Goal: Transaction & Acquisition: Purchase product/service

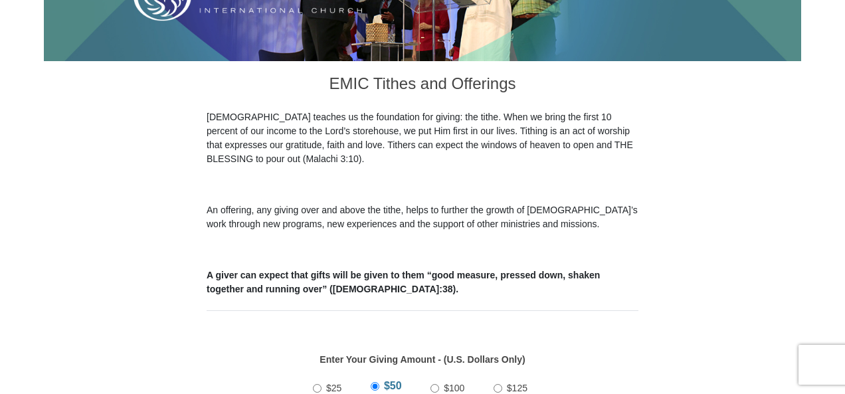
scroll to position [473, 0]
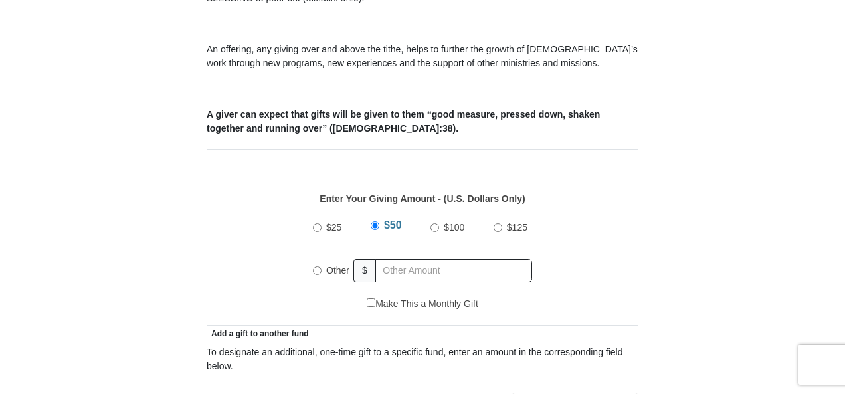
click at [316, 266] on input "Other" at bounding box center [317, 270] width 9 height 9
radio input "true"
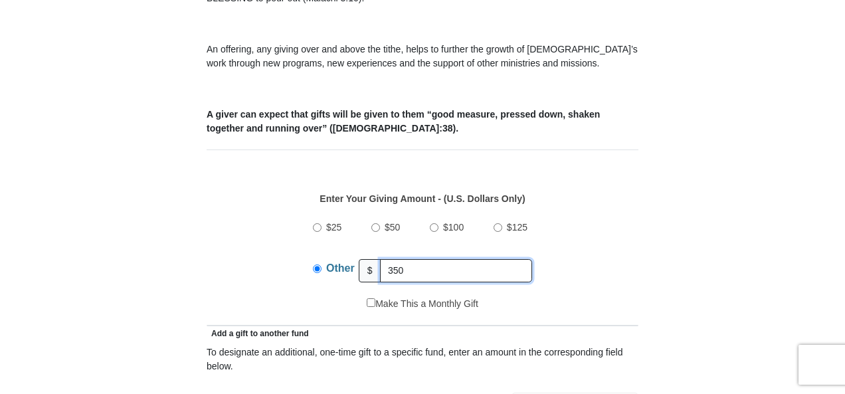
type input "350"
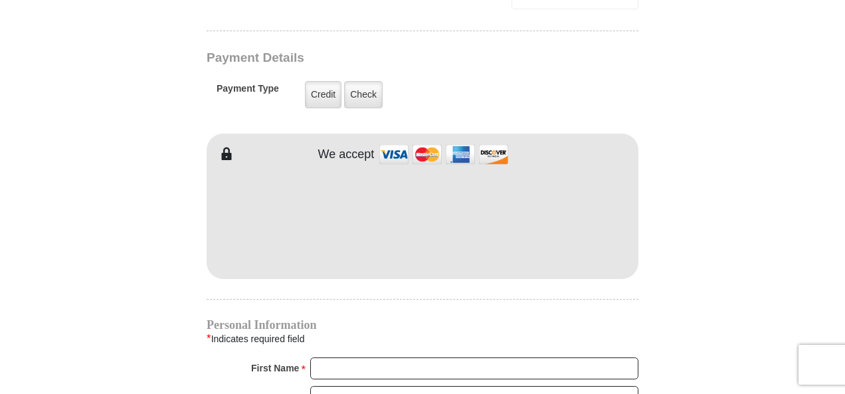
scroll to position [1099, 0]
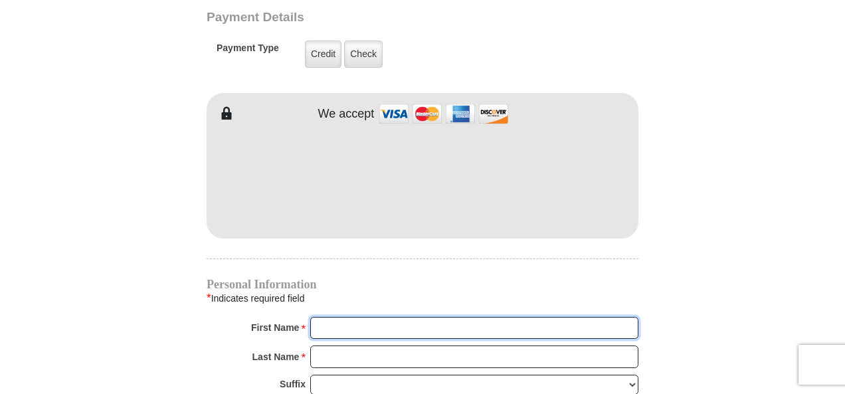
click at [337, 317] on input "First Name *" at bounding box center [474, 328] width 328 height 23
type input "[PERSON_NAME]"
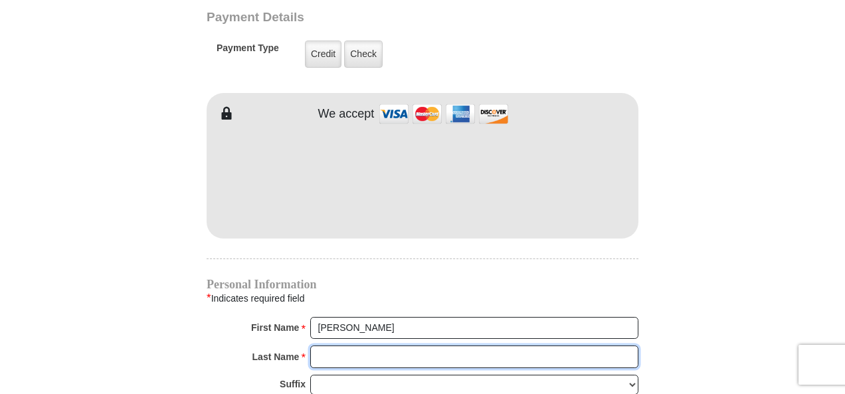
click at [399, 345] on input "Last Name *" at bounding box center [474, 356] width 328 height 23
type input "[PERSON_NAME]"
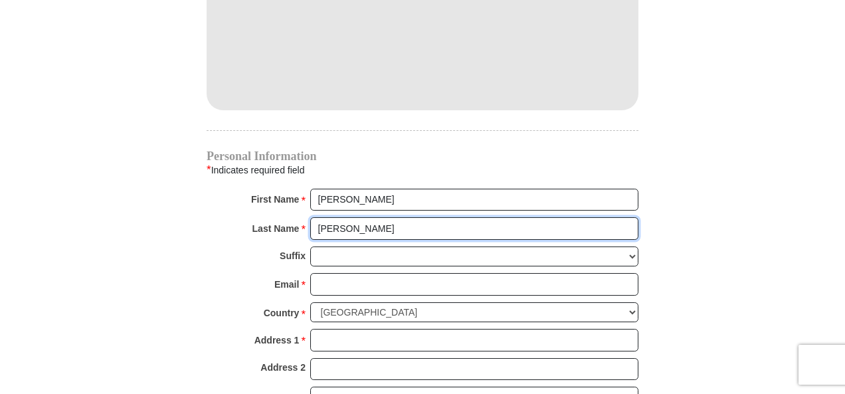
scroll to position [1232, 0]
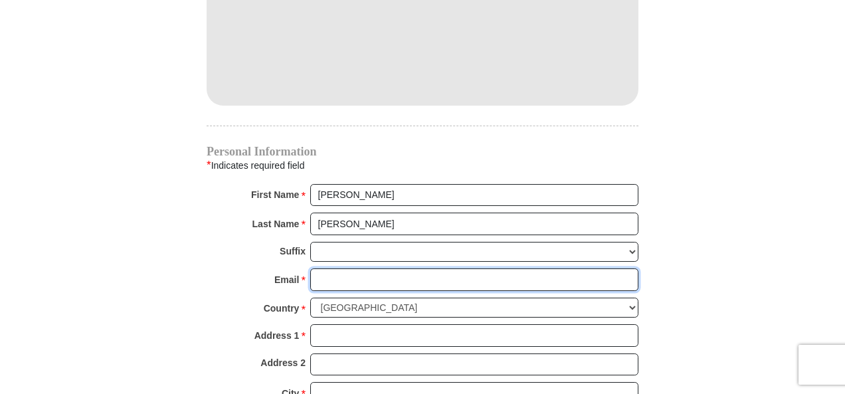
click at [396, 268] on input "Email *" at bounding box center [474, 279] width 328 height 23
type input "[EMAIL_ADDRESS][DOMAIN_NAME]"
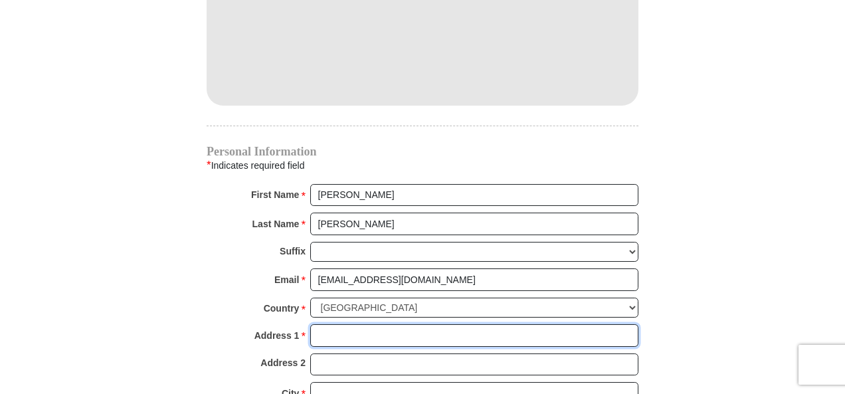
type input "[STREET_ADDRESS]"
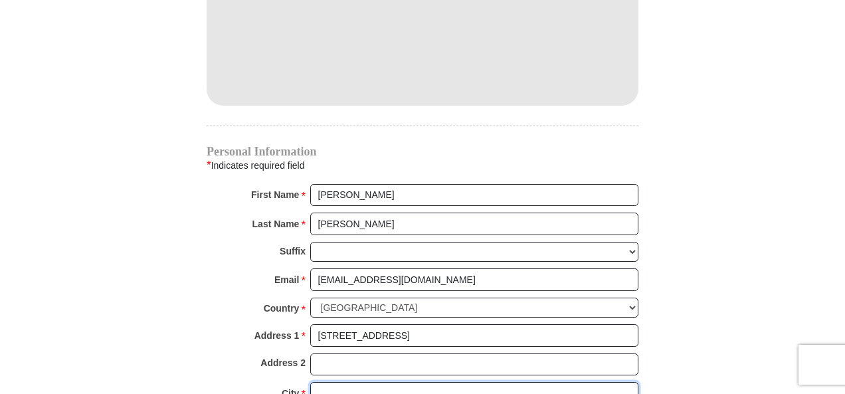
type input "[GEOGRAPHIC_DATA]"
select select "SC"
type input "29609"
type input "8644361069"
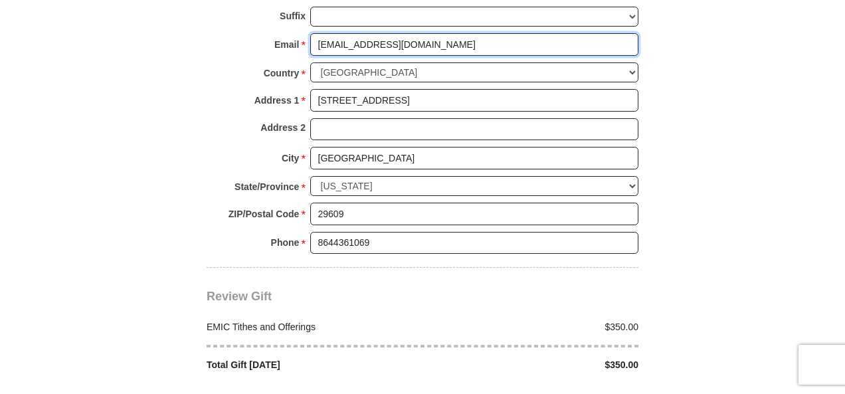
scroll to position [1467, 0]
